Goal: Information Seeking & Learning: Learn about a topic

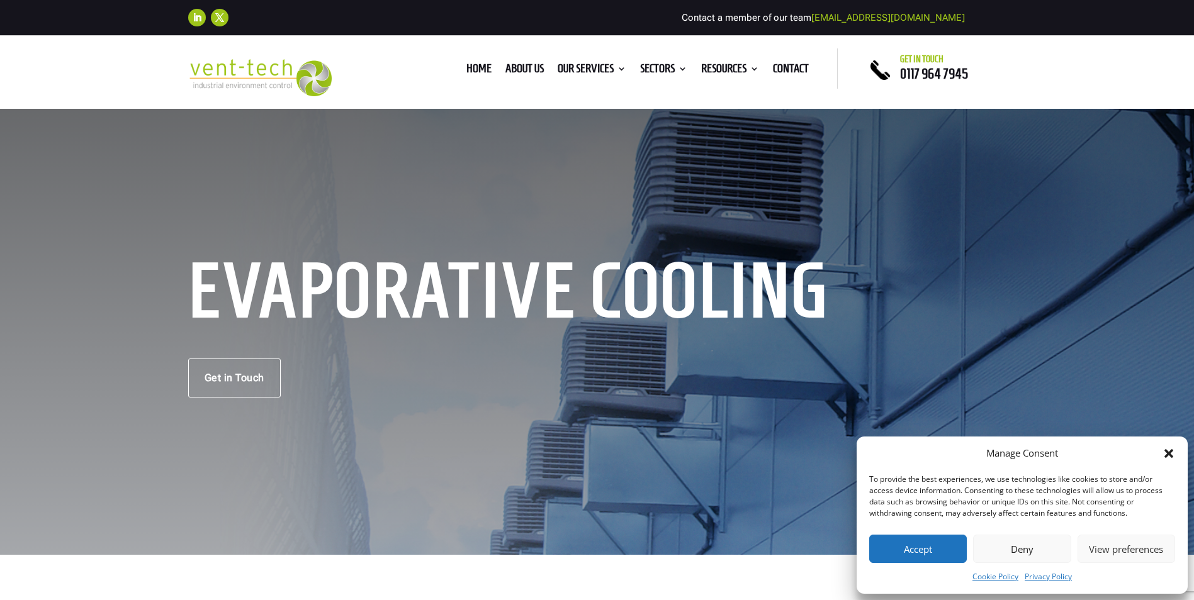
click at [1027, 544] on button "Deny" at bounding box center [1022, 549] width 98 height 28
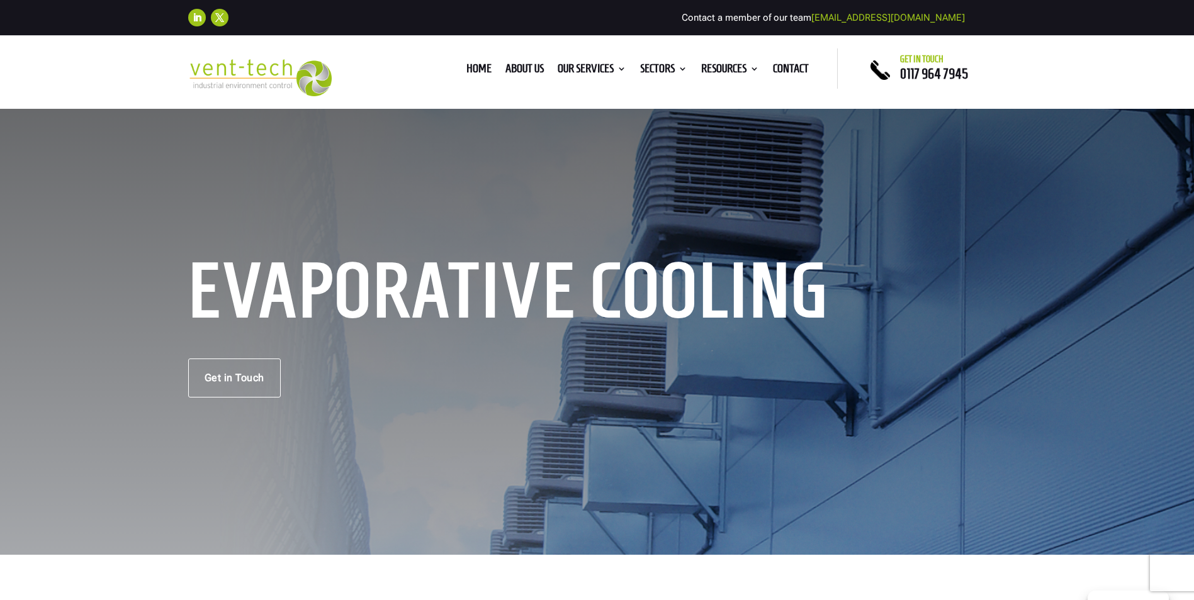
drag, startPoint x: 1092, startPoint y: 180, endPoint x: 1093, endPoint y: 188, distance: 7.7
click at [1092, 180] on div "Evaporative Cooling Get in Touch" at bounding box center [597, 331] width 1194 height 448
click at [517, 65] on link "About us" at bounding box center [524, 71] width 38 height 14
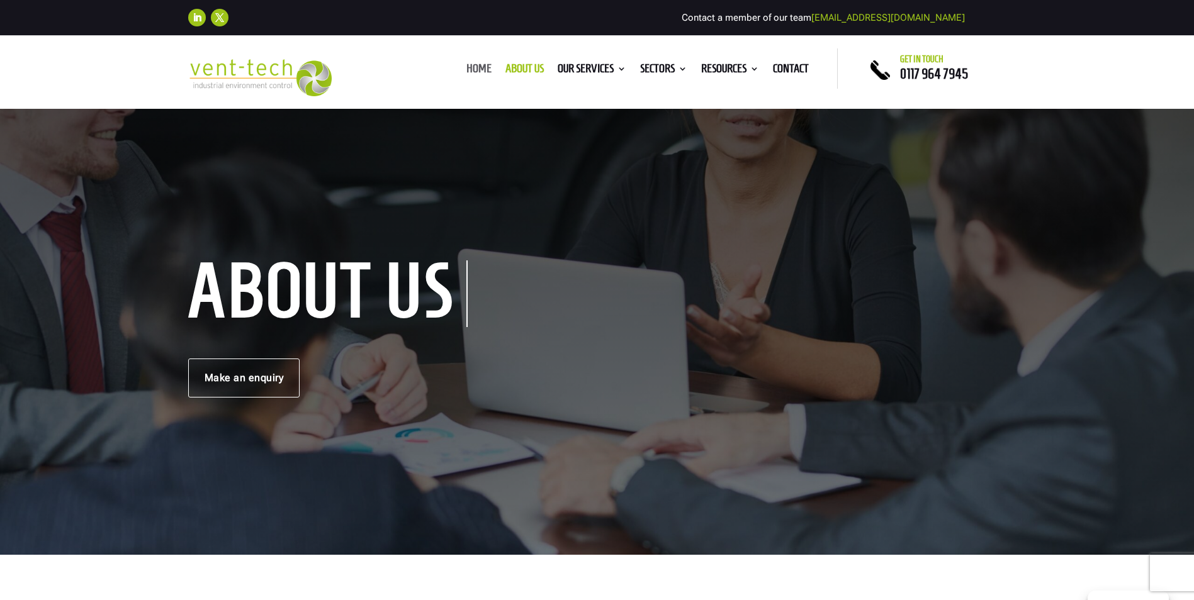
click at [466, 64] on link "Home" at bounding box center [478, 71] width 25 height 14
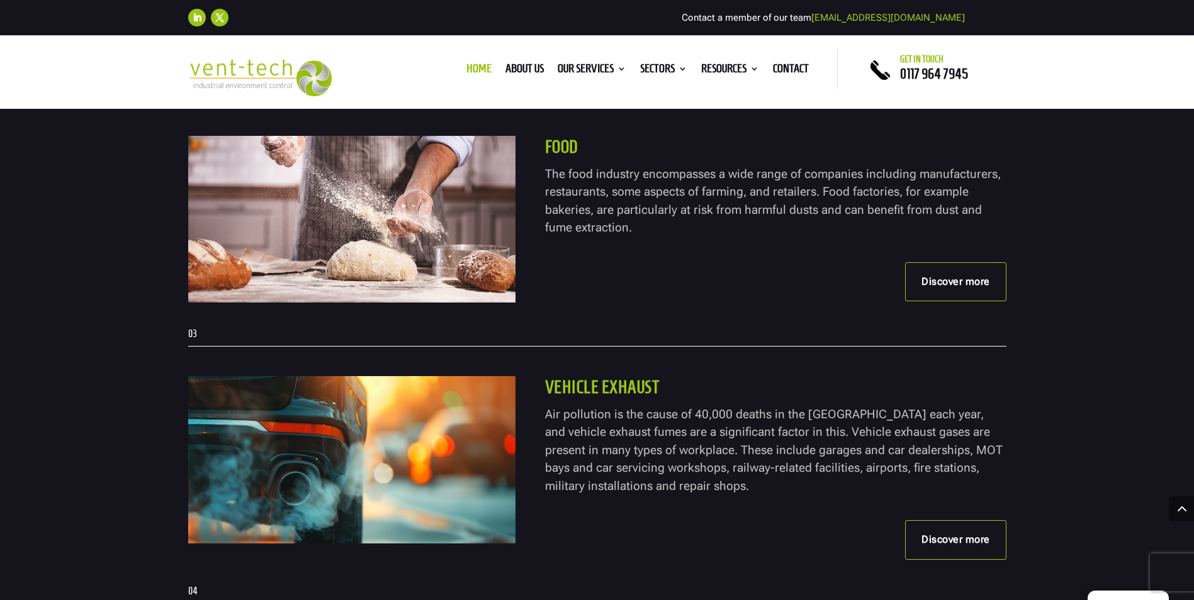
scroll to position [2518, 0]
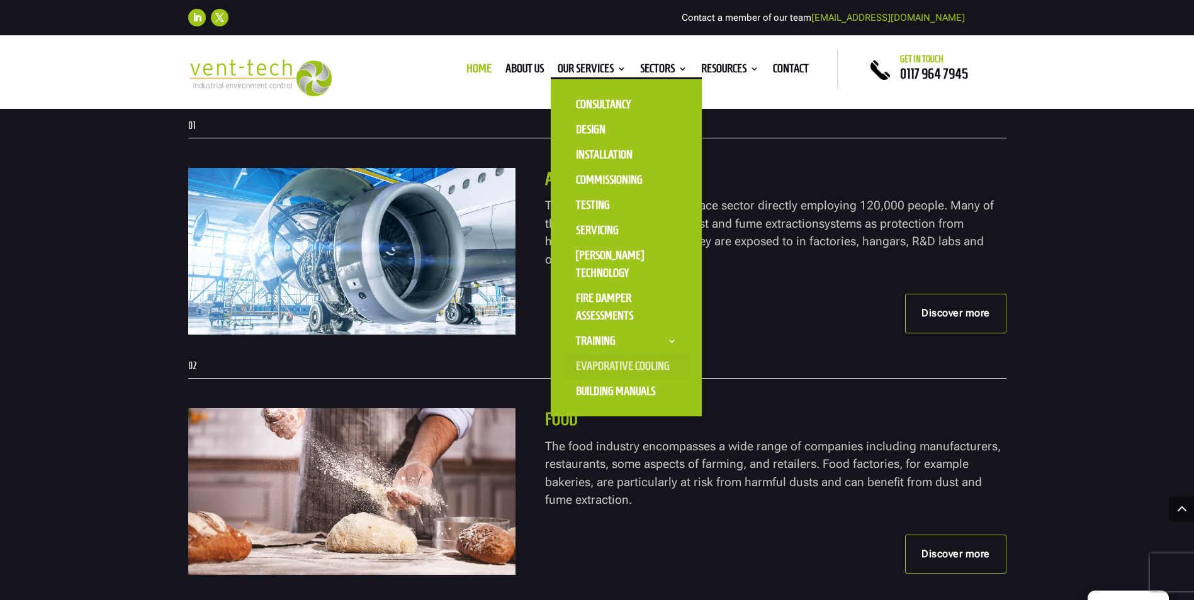
click at [600, 365] on link "Evaporative Cooling" at bounding box center [626, 366] width 126 height 25
